Goal: Transaction & Acquisition: Download file/media

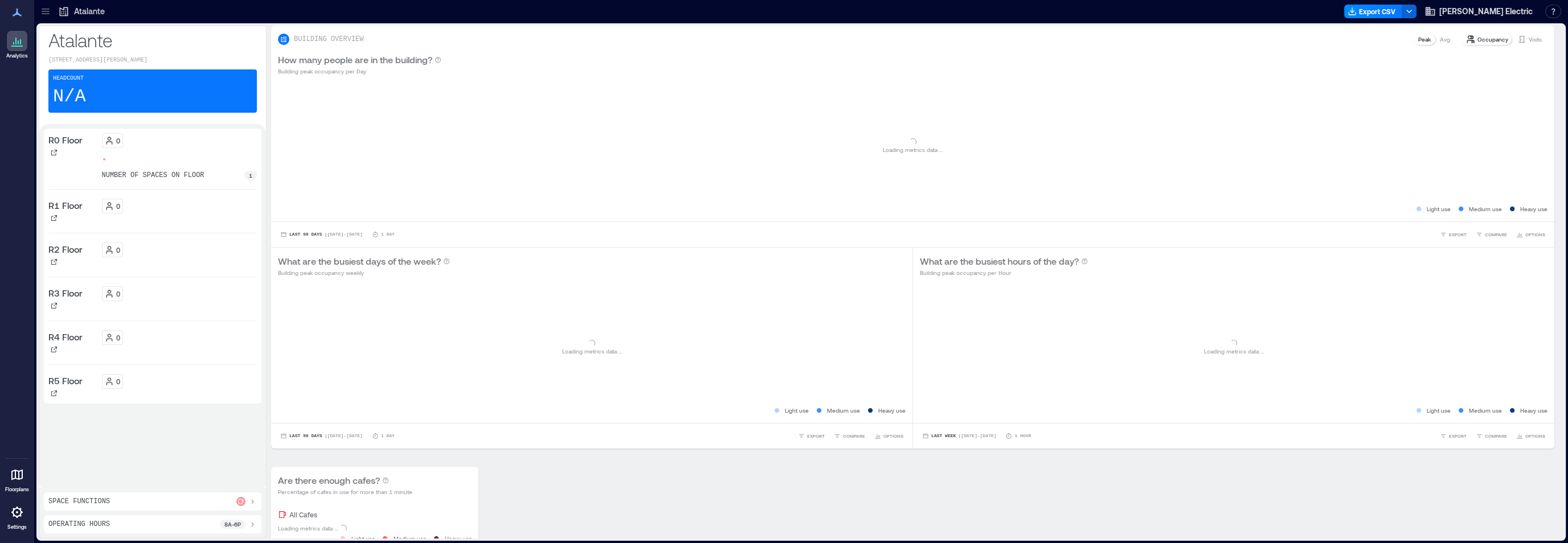
click at [46, 12] on icon at bounding box center [45, 11] width 12 height 12
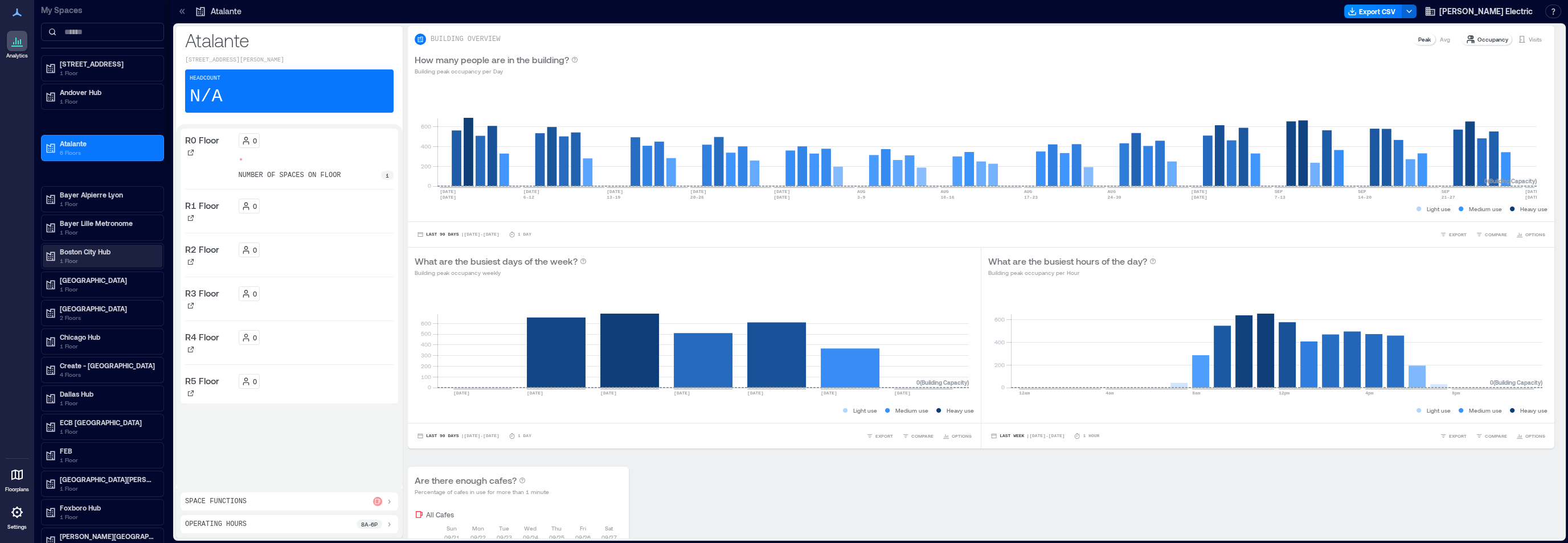
click at [86, 251] on p "Boston City Hub" at bounding box center [107, 252] width 95 height 9
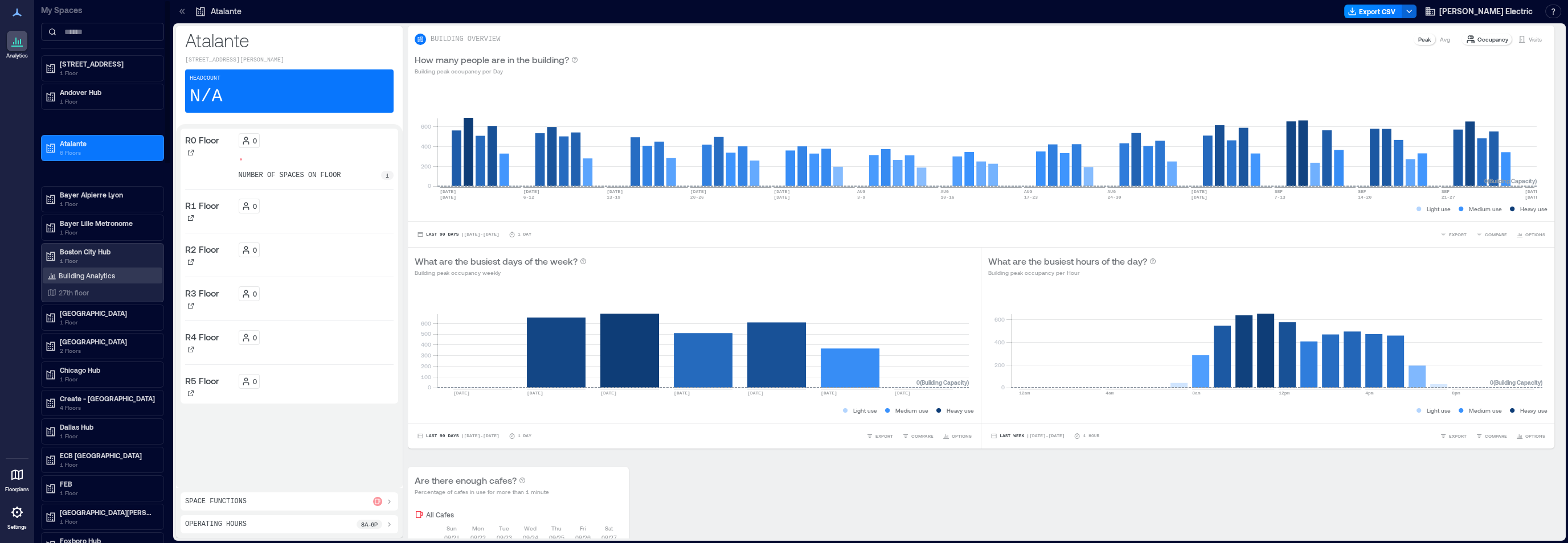
click at [85, 271] on p "Building Analytics" at bounding box center [86, 275] width 57 height 9
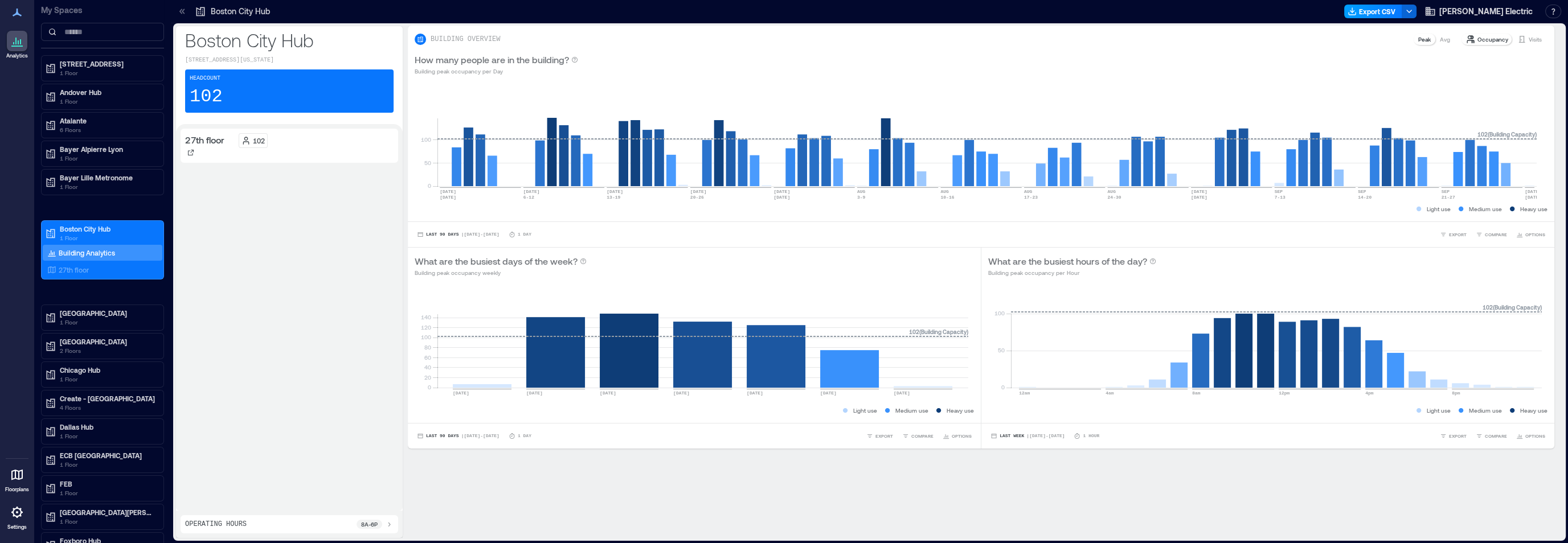
click at [1402, 10] on button "Export CSV" at bounding box center [1373, 11] width 58 height 13
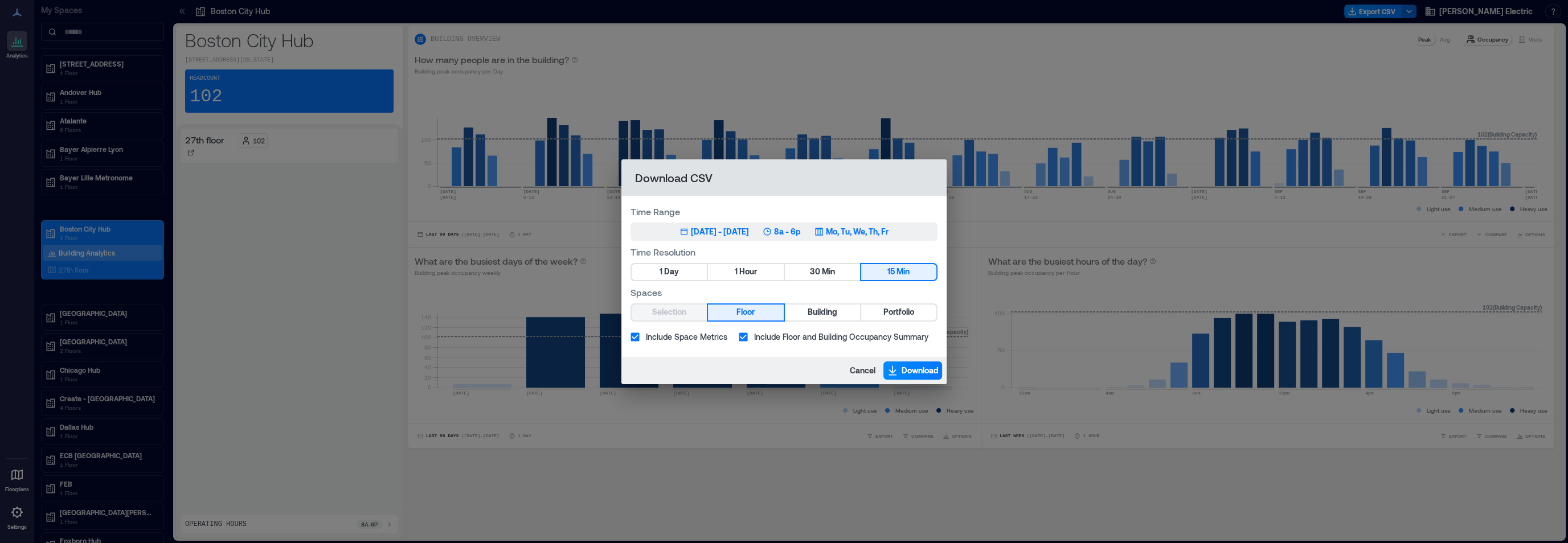
click at [749, 230] on div "[DATE] - [DATE]" at bounding box center [720, 231] width 58 height 12
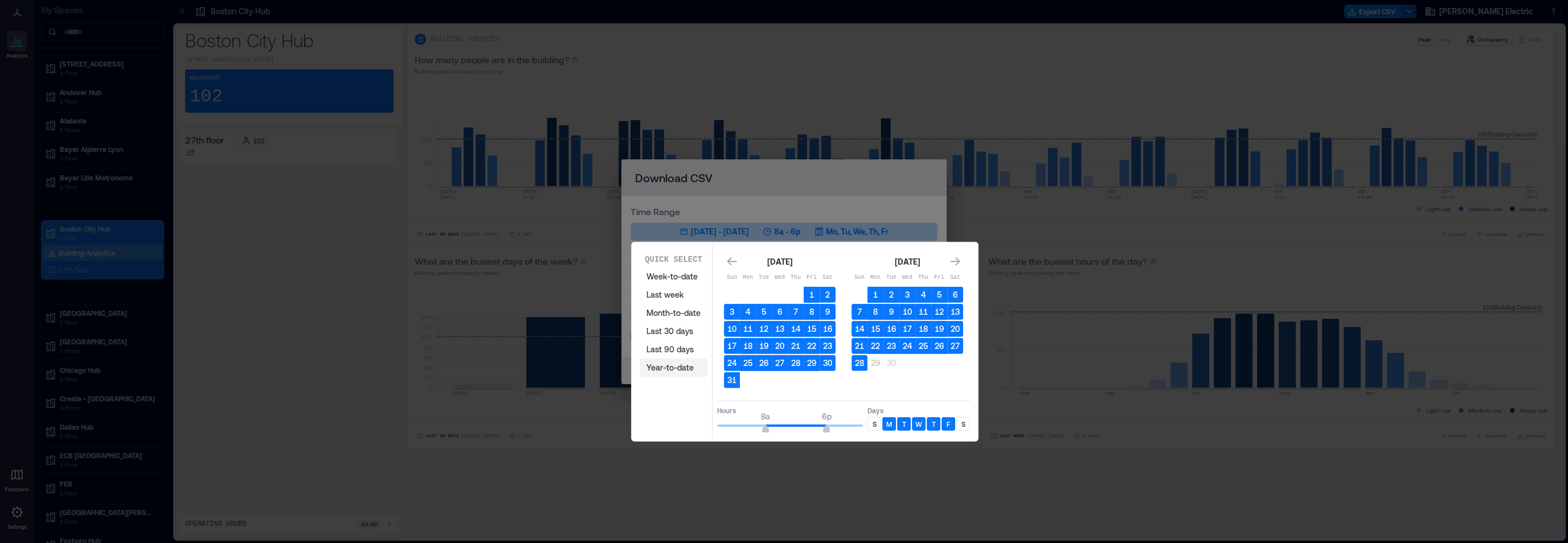
click at [674, 369] on button "Year-to-date" at bounding box center [673, 368] width 67 height 18
type input "*"
drag, startPoint x: 765, startPoint y: 428, endPoint x: 752, endPoint y: 426, distance: 13.2
click at [752, 428] on span "6a" at bounding box center [754, 430] width 7 height 4
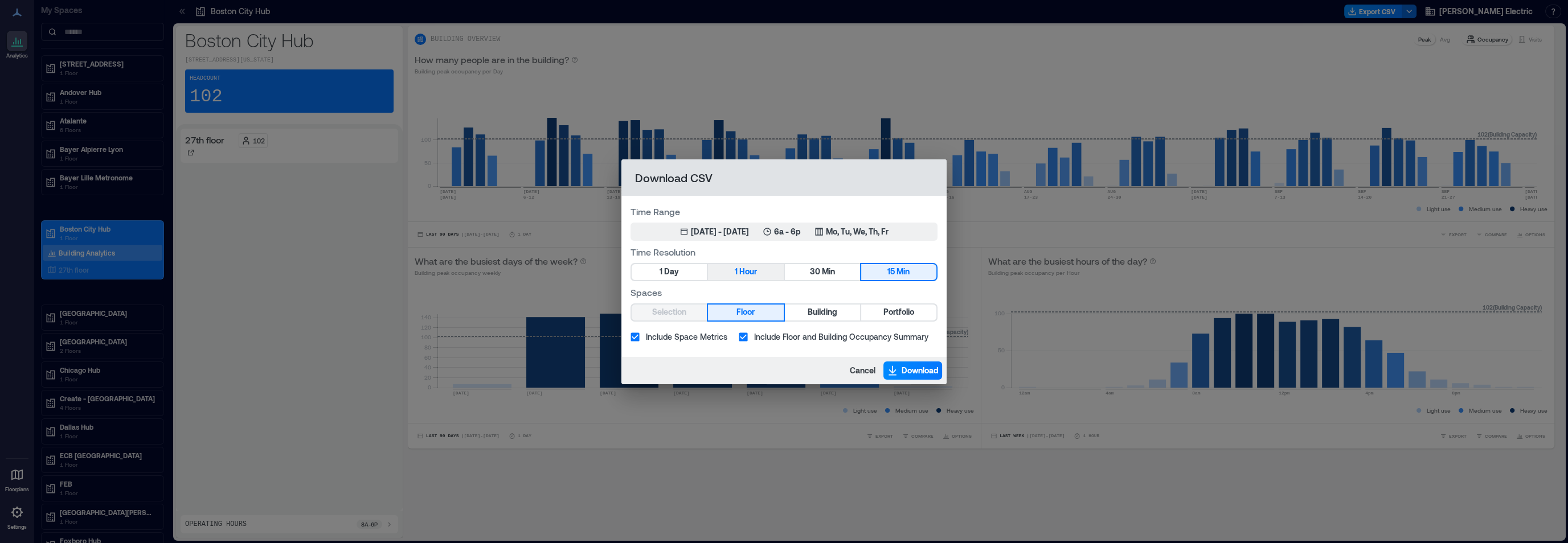
click at [751, 272] on span "Hour" at bounding box center [748, 272] width 18 height 14
click at [905, 369] on span "Download" at bounding box center [919, 370] width 37 height 12
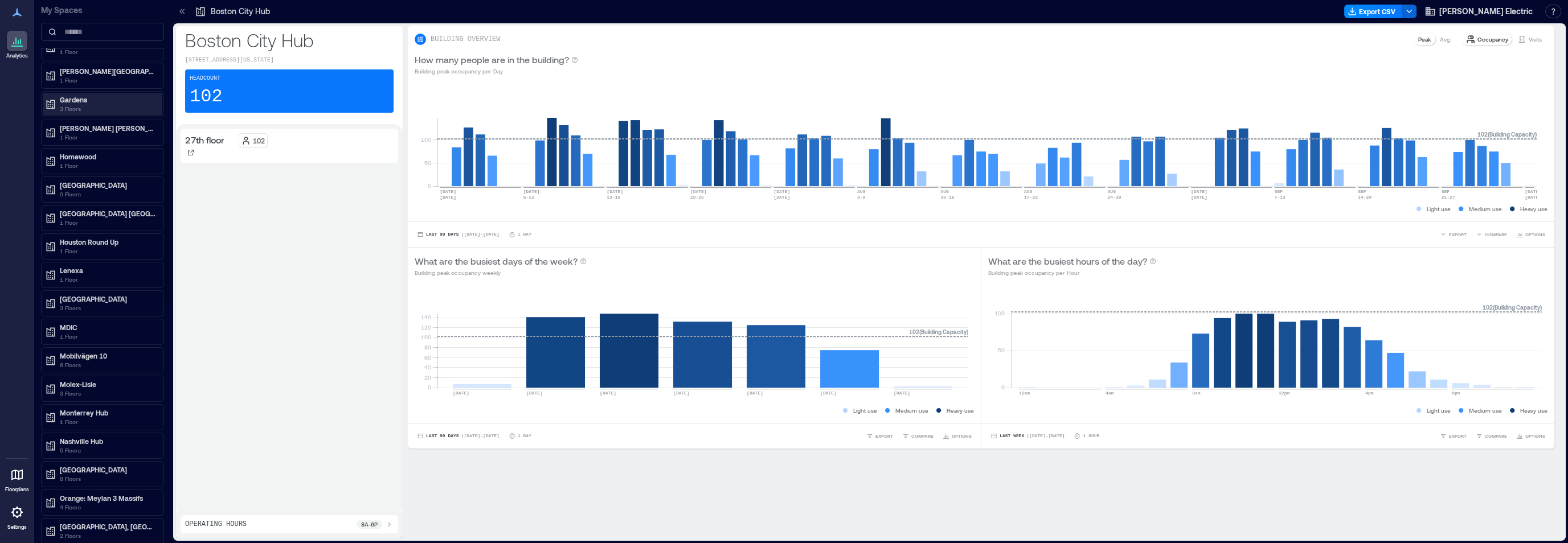
scroll to position [515, 0]
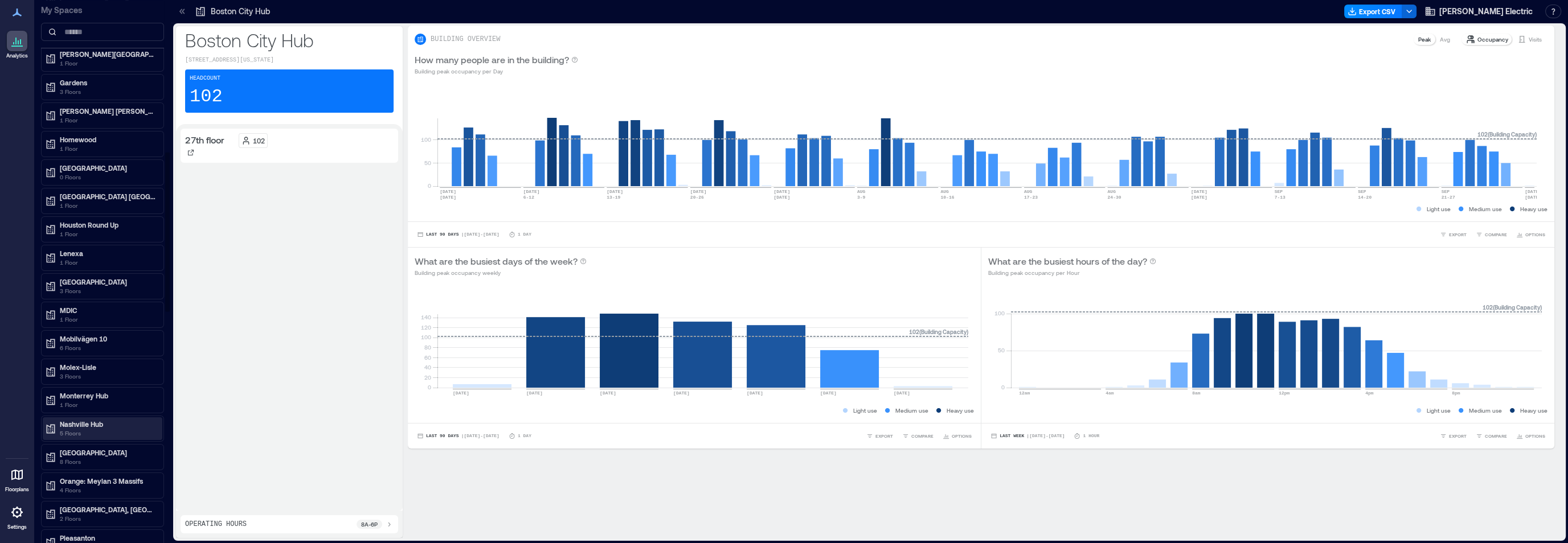
click at [80, 429] on p "5 Floors" at bounding box center [107, 433] width 95 height 9
click at [80, 443] on p "Building Analytics" at bounding box center [86, 448] width 57 height 9
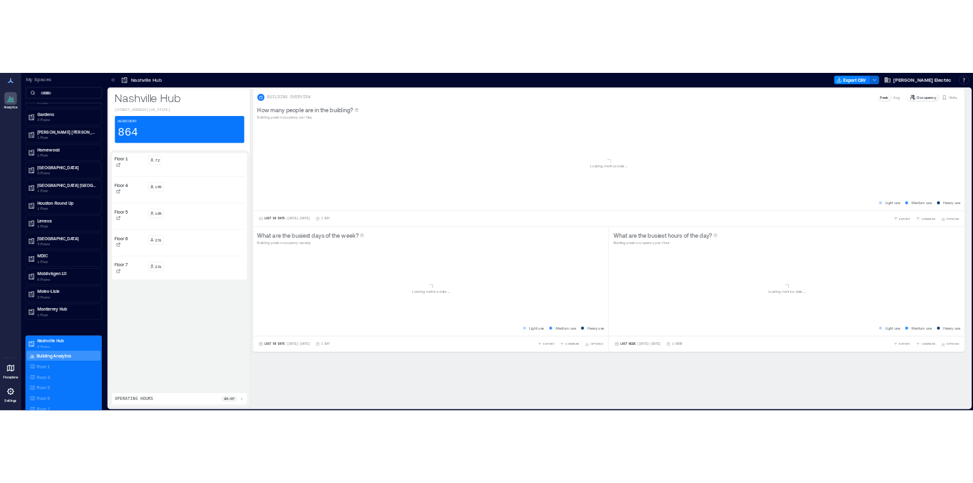
scroll to position [522, 0]
